Goal: Information Seeking & Learning: Learn about a topic

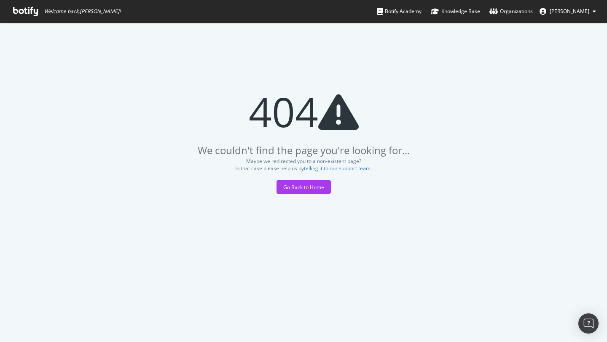
click at [31, 10] on icon at bounding box center [25, 11] width 25 height 9
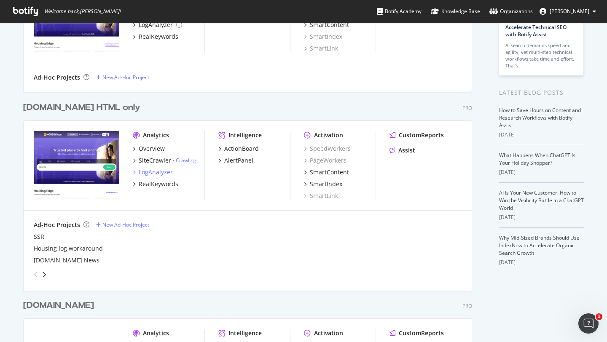
click at [150, 170] on div "LogAnalyzer" at bounding box center [156, 172] width 34 height 8
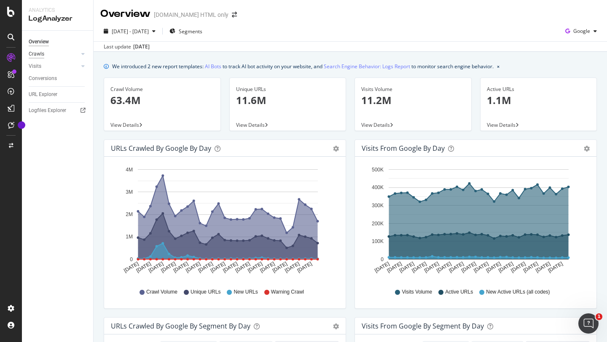
click at [38, 54] on div "Crawls" at bounding box center [37, 54] width 16 height 9
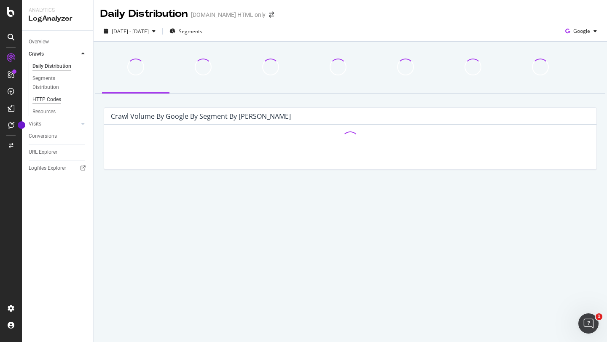
click at [48, 98] on div "HTTP Codes" at bounding box center [46, 99] width 29 height 9
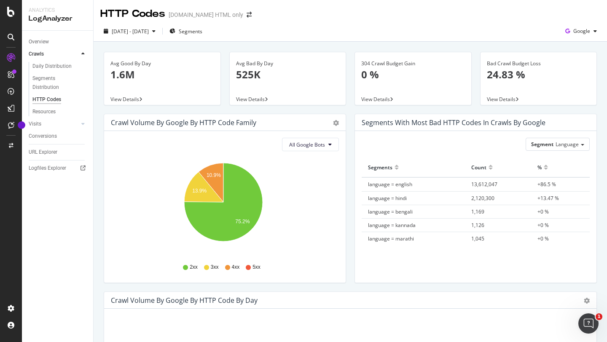
scroll to position [197, 0]
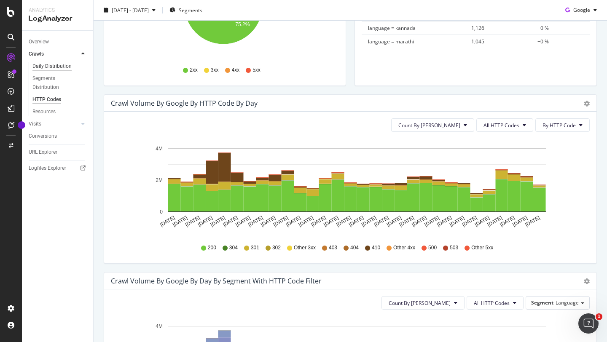
click at [49, 67] on div "Daily Distribution" at bounding box center [51, 66] width 39 height 9
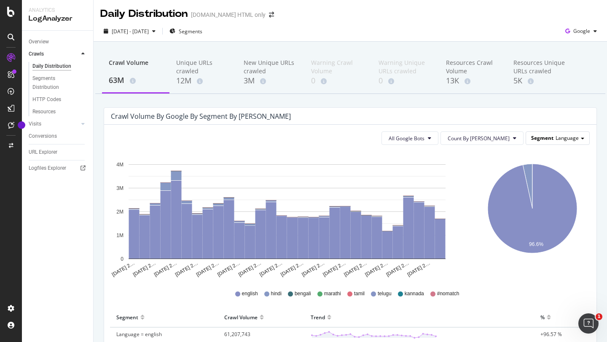
click at [542, 143] on div "Segment Language" at bounding box center [557, 138] width 63 height 12
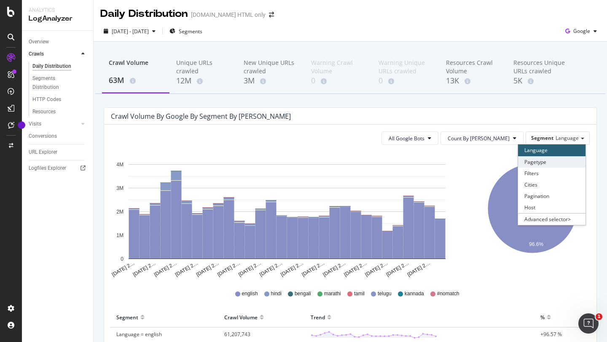
click at [533, 164] on div "Pagetype" at bounding box center [551, 161] width 67 height 11
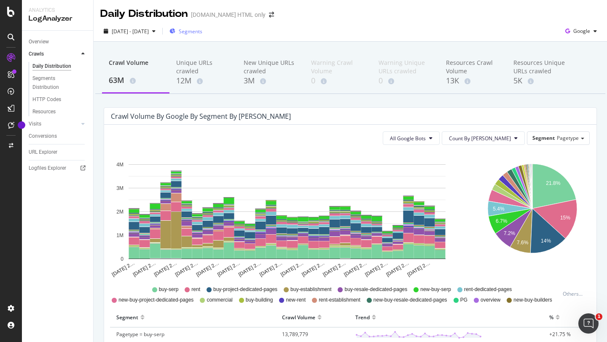
click at [202, 31] on span "Segments" at bounding box center [191, 31] width 24 height 7
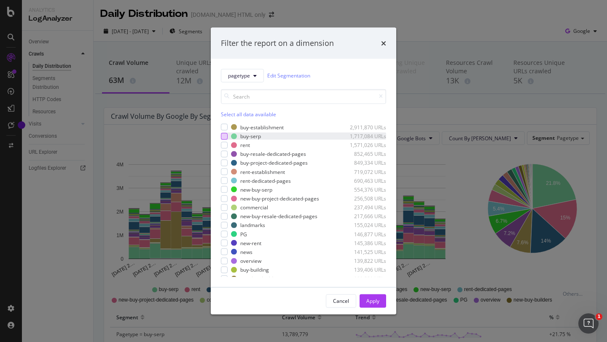
click at [224, 137] on div "modal" at bounding box center [224, 136] width 7 height 7
click at [223, 188] on div "modal" at bounding box center [224, 189] width 7 height 7
click at [256, 97] on input "modal" at bounding box center [303, 96] width 165 height 15
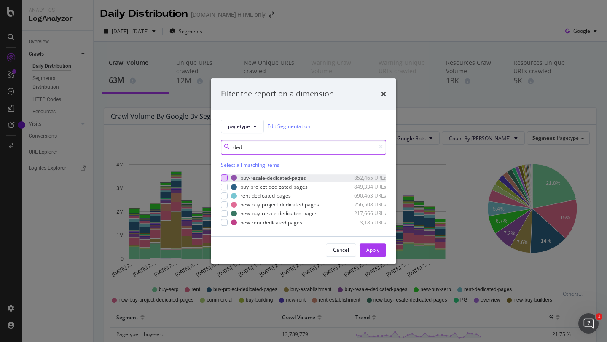
type input "ded"
click at [223, 178] on div "modal" at bounding box center [224, 178] width 7 height 7
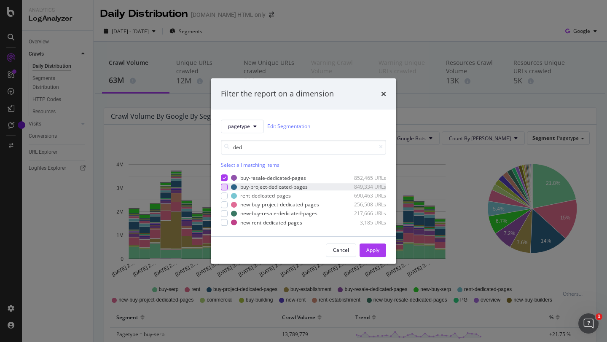
click at [223, 187] on div "modal" at bounding box center [224, 187] width 7 height 7
click at [223, 197] on div "modal" at bounding box center [224, 196] width 7 height 7
click at [223, 208] on div "modal" at bounding box center [224, 205] width 7 height 7
click at [224, 214] on div "modal" at bounding box center [224, 213] width 7 height 7
click at [224, 224] on div "modal" at bounding box center [224, 222] width 7 height 7
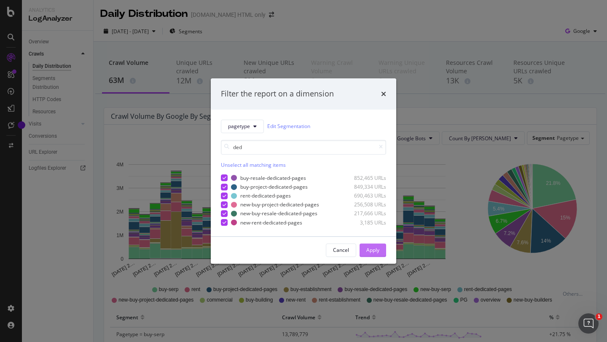
click at [374, 251] on div "Apply" at bounding box center [372, 250] width 13 height 7
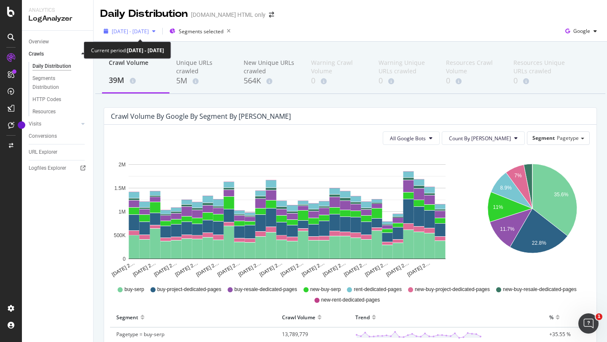
click at [149, 32] on span "[DATE] - [DATE]" at bounding box center [130, 31] width 37 height 7
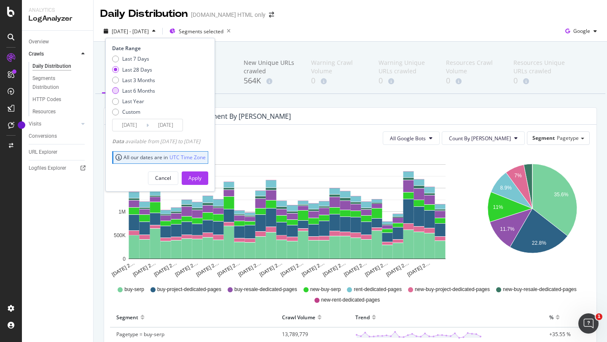
click at [137, 91] on div "Last 6 Months" at bounding box center [138, 90] width 33 height 7
type input "[DATE]"
click at [202, 179] on div "Apply" at bounding box center [194, 178] width 13 height 7
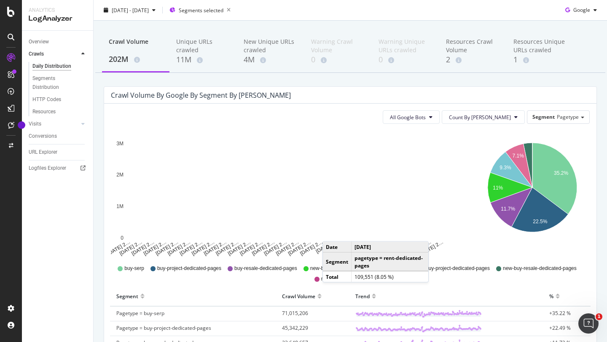
scroll to position [24, 0]
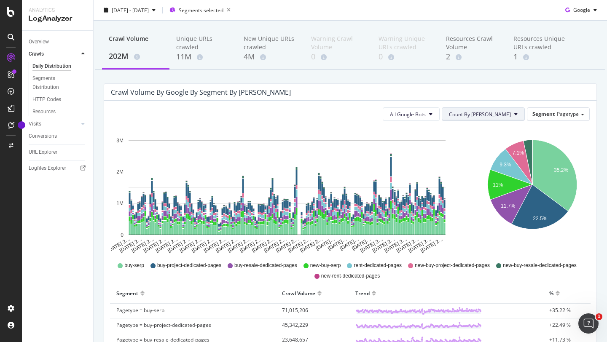
click at [501, 113] on span "Count By [PERSON_NAME]" at bounding box center [480, 114] width 62 height 7
click at [486, 94] on div "Crawl Volume by google by Segment by [PERSON_NAME]" at bounding box center [344, 92] width 466 height 8
click at [541, 112] on span "Segment" at bounding box center [543, 113] width 22 height 7
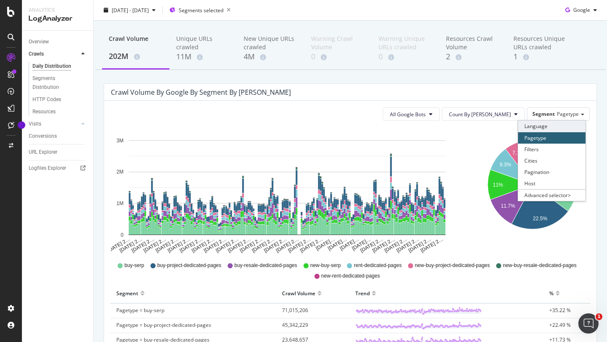
click at [532, 128] on div "Language" at bounding box center [551, 126] width 67 height 11
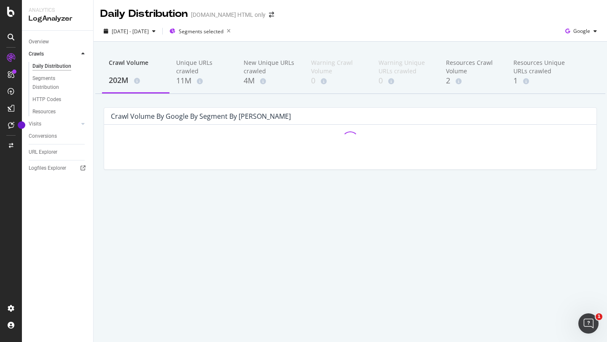
scroll to position [0, 0]
click at [234, 30] on icon "button" at bounding box center [228, 31] width 11 height 12
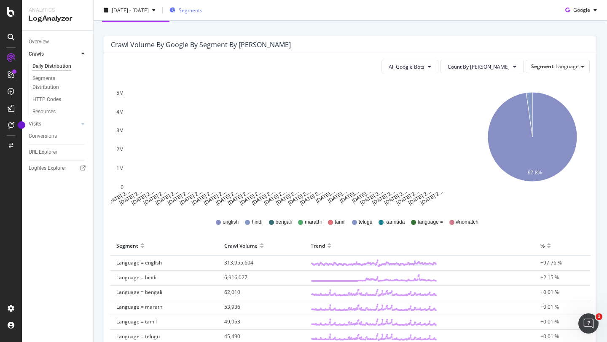
scroll to position [71, 0]
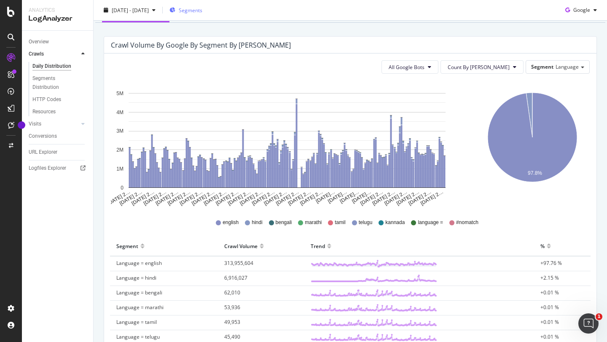
click at [252, 223] on span "hindi" at bounding box center [257, 222] width 11 height 7
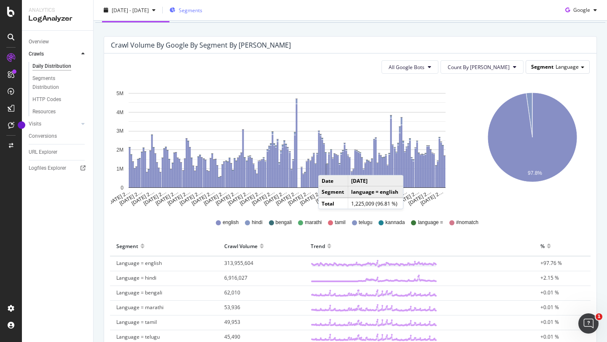
click at [556, 65] on span "Language" at bounding box center [567, 66] width 23 height 7
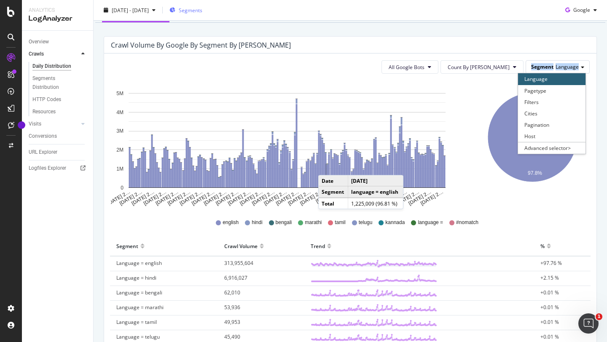
click at [556, 65] on span "Language" at bounding box center [567, 66] width 23 height 7
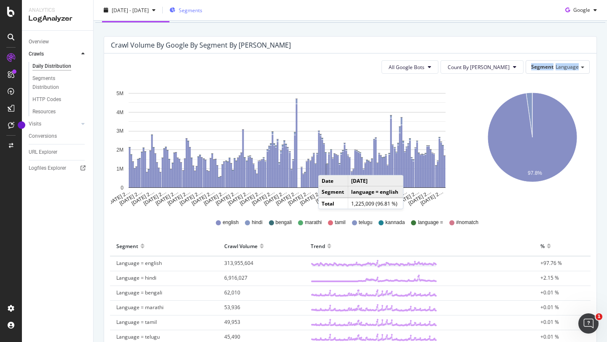
click at [202, 4] on div "Segments" at bounding box center [185, 10] width 33 height 13
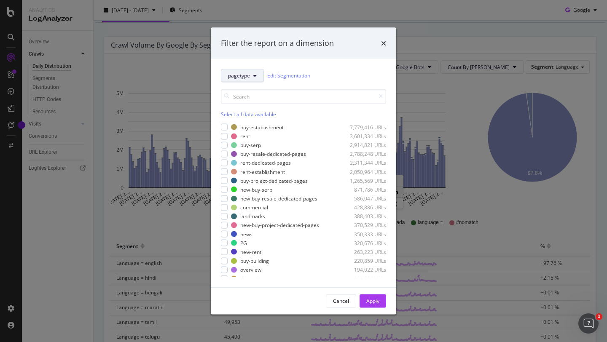
click at [253, 76] on icon "modal" at bounding box center [254, 75] width 3 height 5
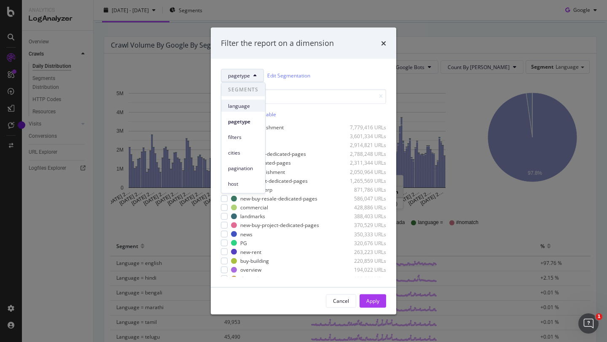
click at [244, 106] on span "language" at bounding box center [243, 106] width 30 height 8
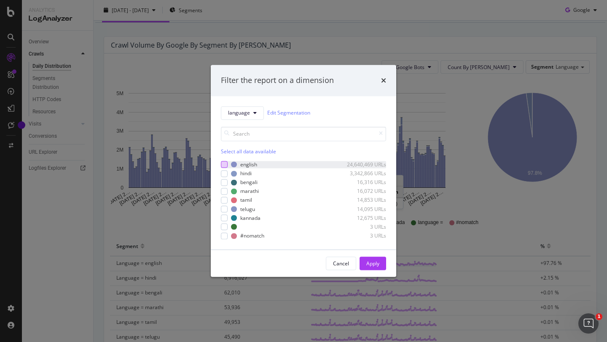
click at [225, 165] on div "modal" at bounding box center [224, 164] width 7 height 7
click at [225, 172] on div "modal" at bounding box center [224, 173] width 7 height 7
click at [377, 266] on div "Apply" at bounding box center [372, 263] width 13 height 7
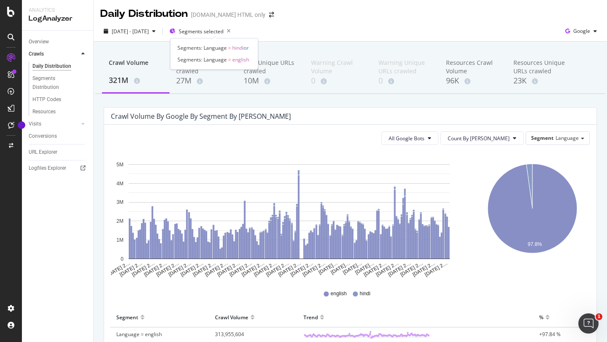
click at [220, 30] on span "Segments selected" at bounding box center [201, 31] width 45 height 7
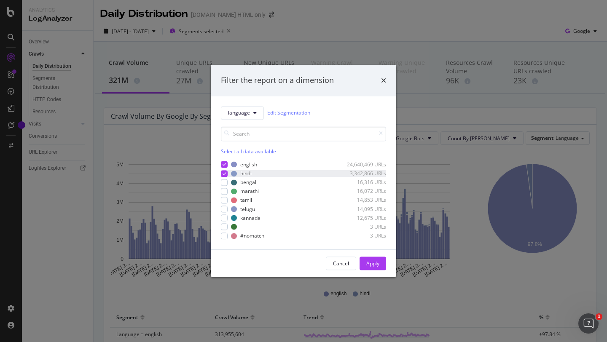
click at [225, 173] on icon "modal" at bounding box center [225, 174] width 4 height 4
click at [368, 267] on div "Apply" at bounding box center [372, 263] width 13 height 7
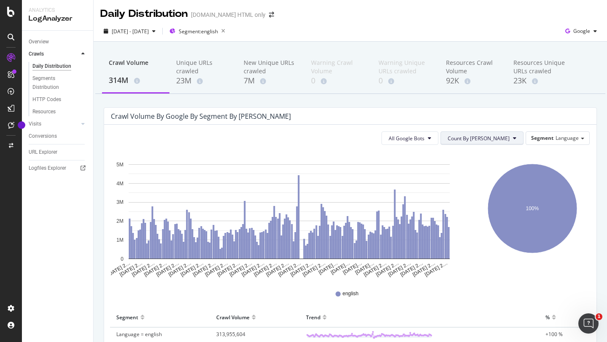
click at [495, 139] on span "Count By [PERSON_NAME]" at bounding box center [479, 138] width 62 height 7
click at [562, 141] on span "Language" at bounding box center [567, 137] width 23 height 7
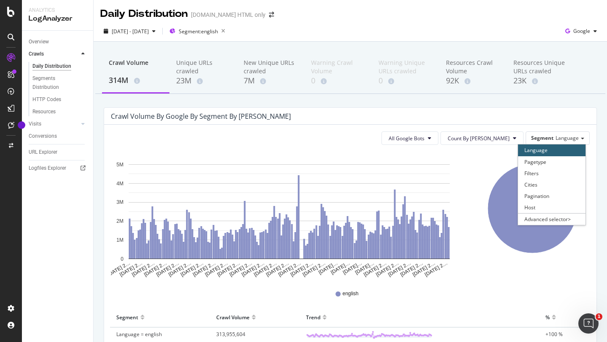
click at [305, 140] on div "All Google Bots Count By Day Segment Language Language Pagetype Filters Cities …" at bounding box center [350, 138] width 479 height 13
